Goal: Find specific page/section: Find specific page/section

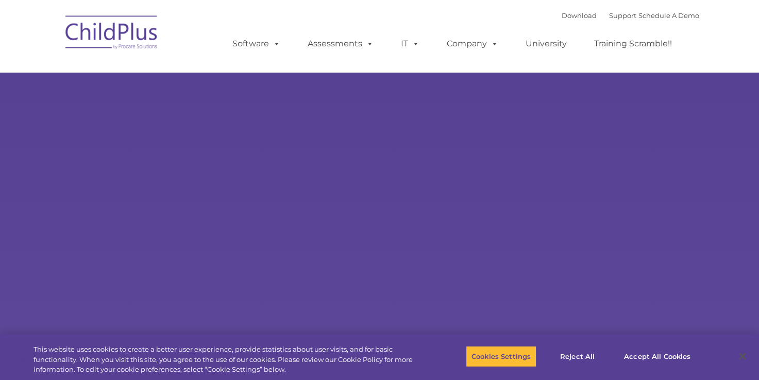
select select "MEDIUM"
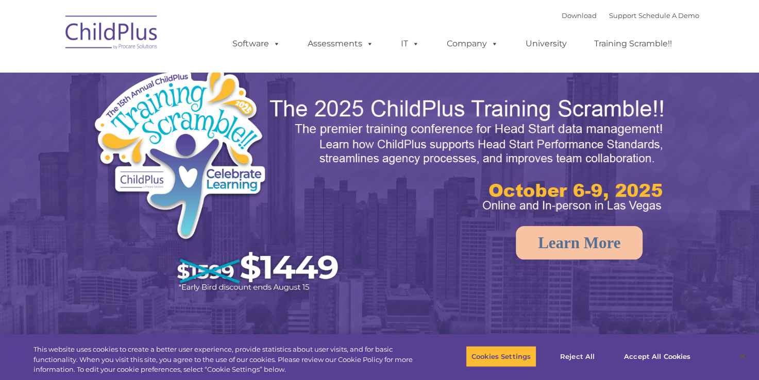
select select "MEDIUM"
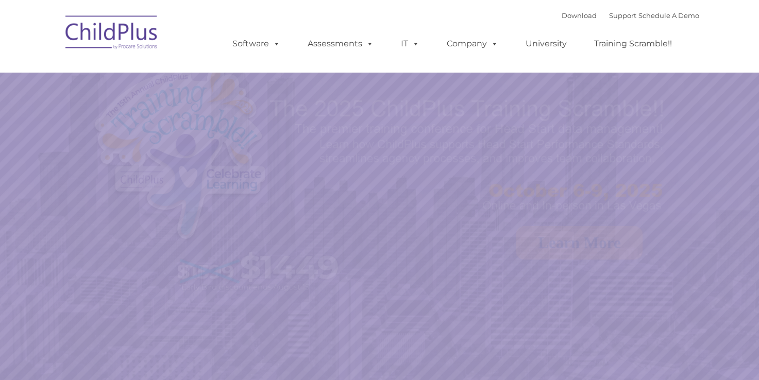
select select "MEDIUM"
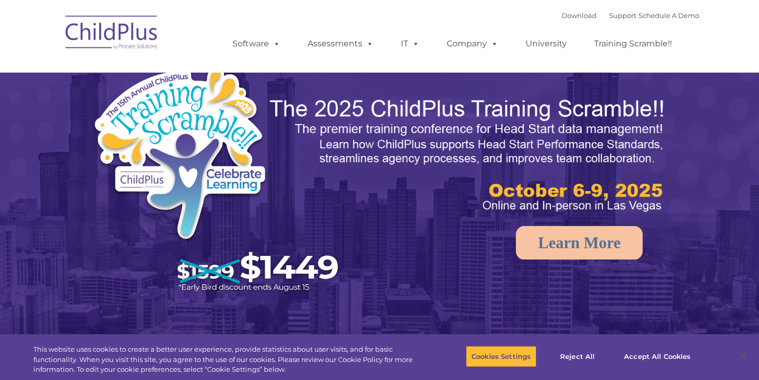
select select "MEDIUM"
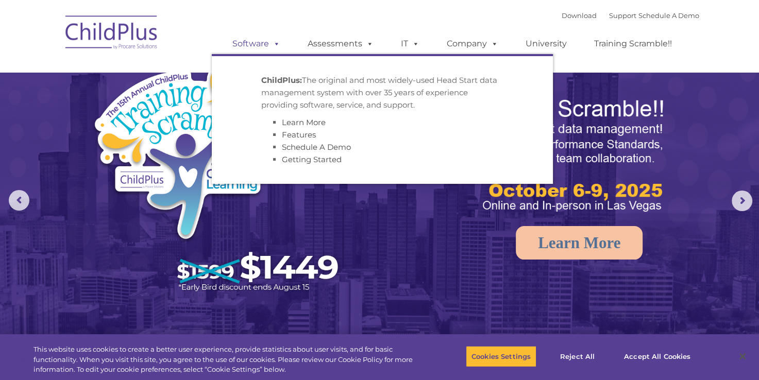
click at [278, 47] on span at bounding box center [274, 44] width 11 height 10
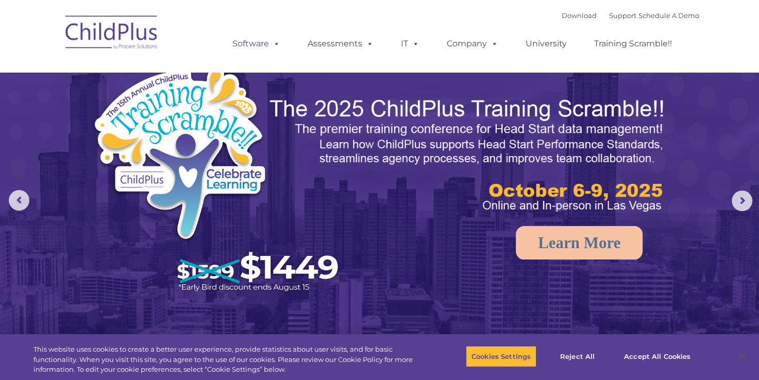
click at [278, 47] on span at bounding box center [274, 44] width 11 height 10
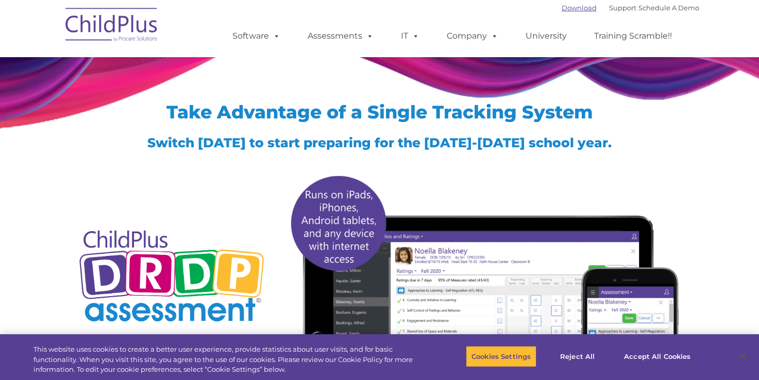
click at [567, 8] on link "Download" at bounding box center [579, 8] width 35 height 8
